Goal: Task Accomplishment & Management: Manage account settings

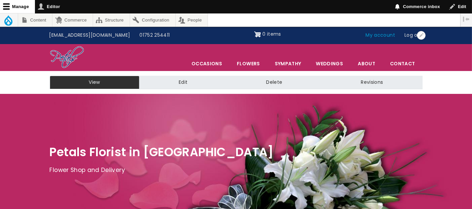
click at [374, 35] on link "My account" at bounding box center [380, 35] width 39 height 13
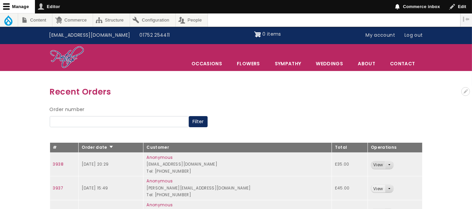
click at [375, 166] on link "View" at bounding box center [378, 165] width 14 height 8
